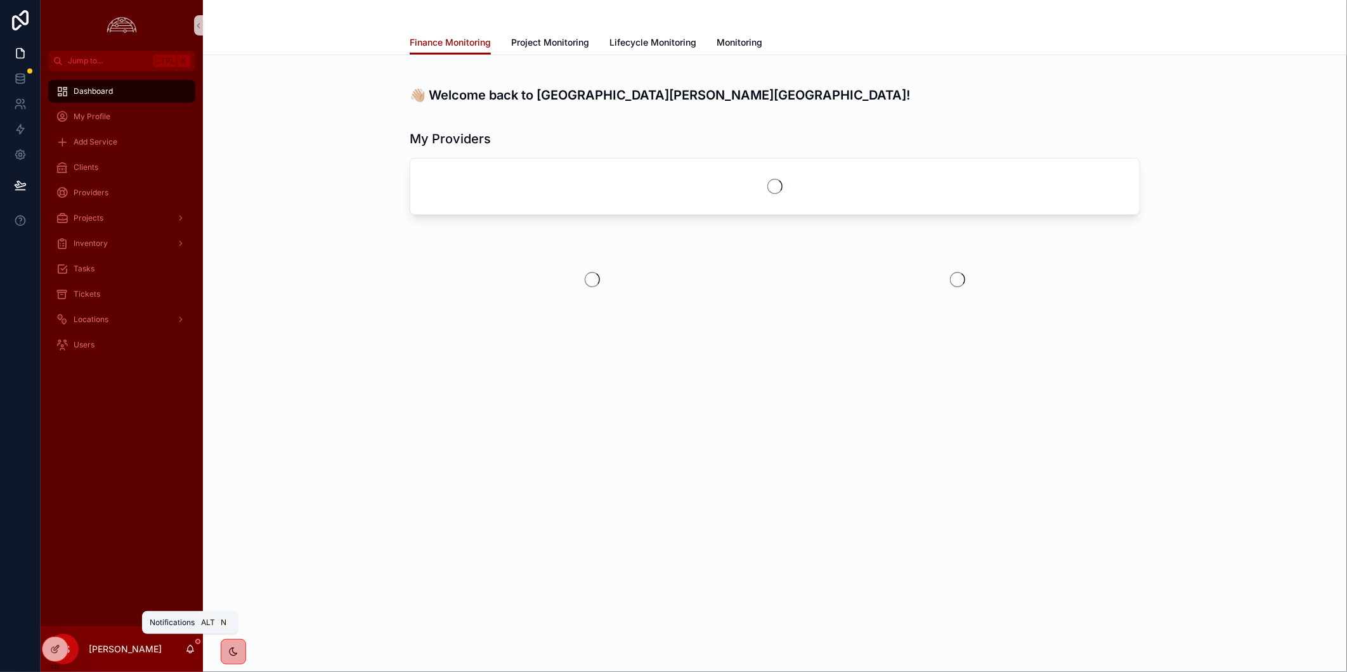
click at [192, 649] on icon "scrollable content" at bounding box center [190, 649] width 10 height 10
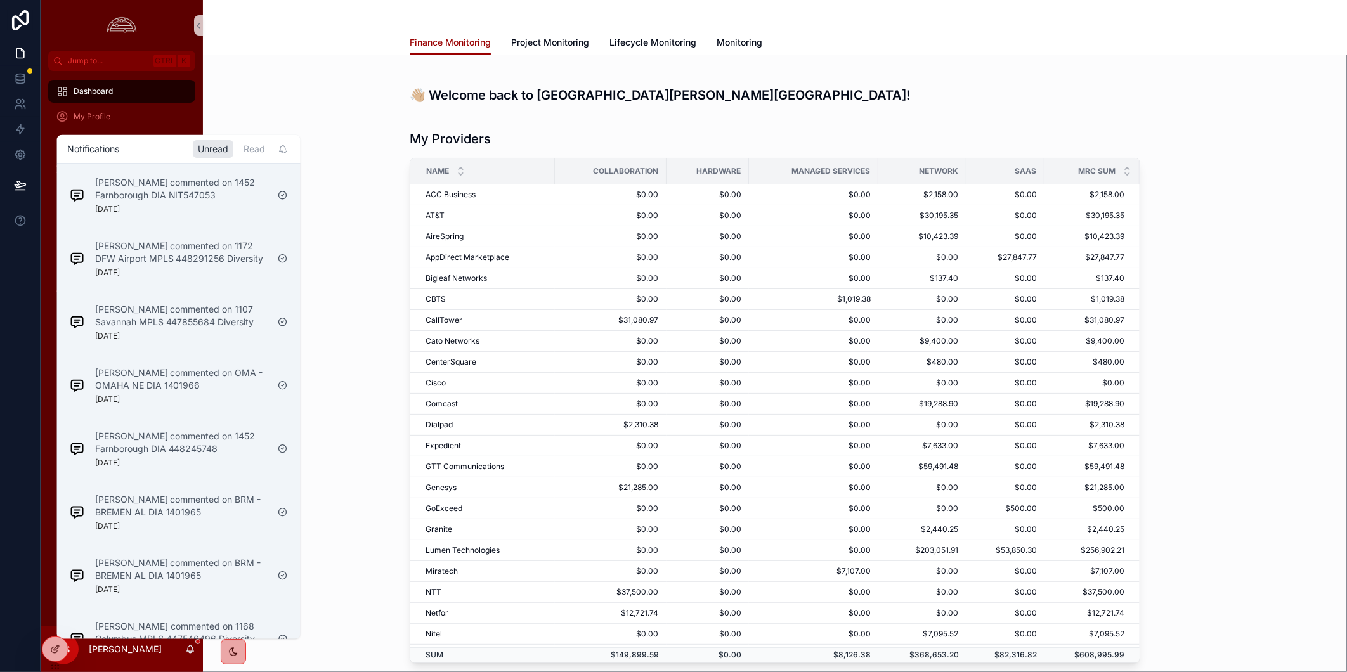
click at [119, 151] on h1 "Notifications" at bounding box center [93, 149] width 52 height 13
click at [284, 84] on div "👋🏼 Welcome back to [GEOGRAPHIC_DATA][PERSON_NAME][GEOGRAPHIC_DATA]!" at bounding box center [775, 89] width 1124 height 49
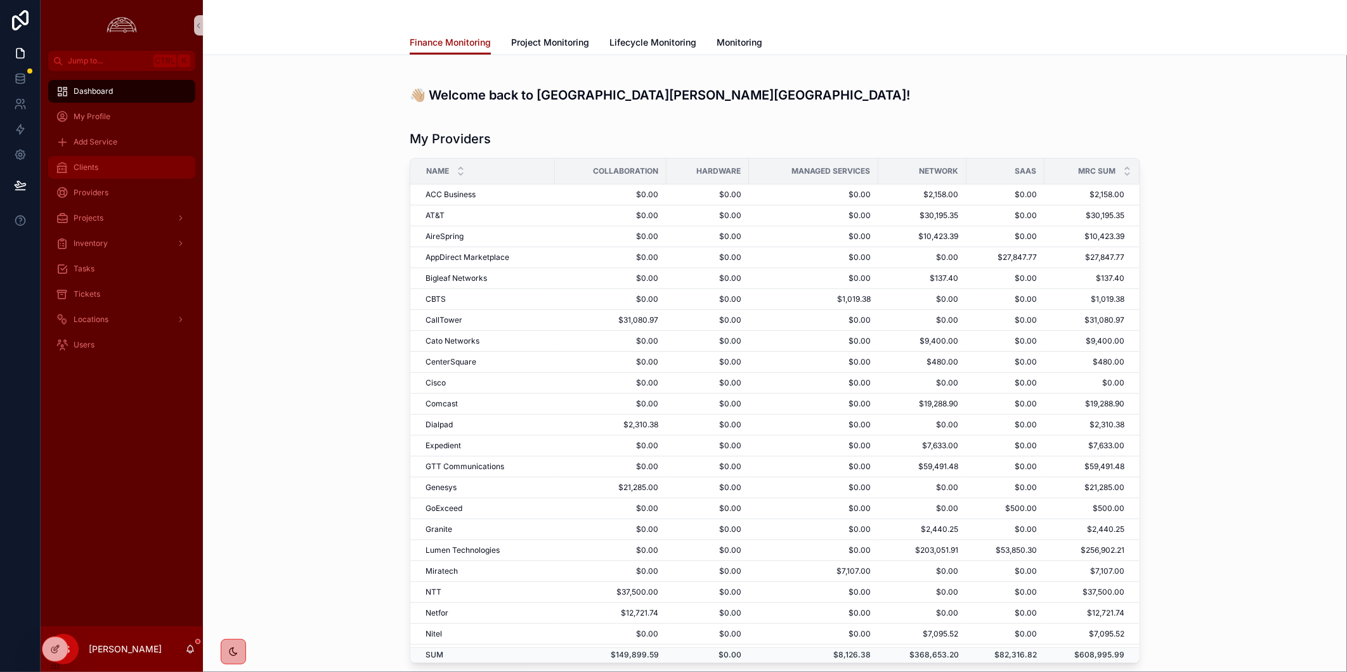
click at [119, 159] on div "Clients" at bounding box center [122, 167] width 132 height 20
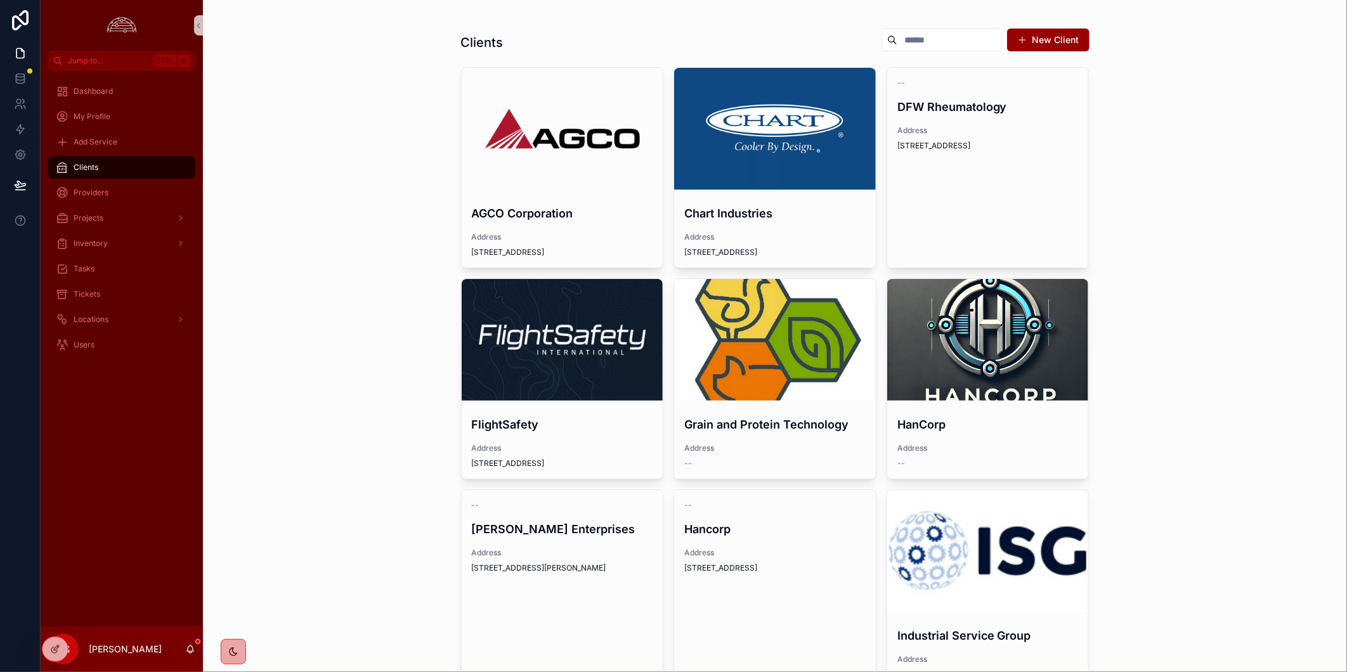
click at [233, 506] on div "Clients New Client AGCO Corporation Address [STREET_ADDRESS] Chart Industries A…" at bounding box center [775, 336] width 1144 height 672
